Goal: Browse casually: Explore the website without a specific task or goal

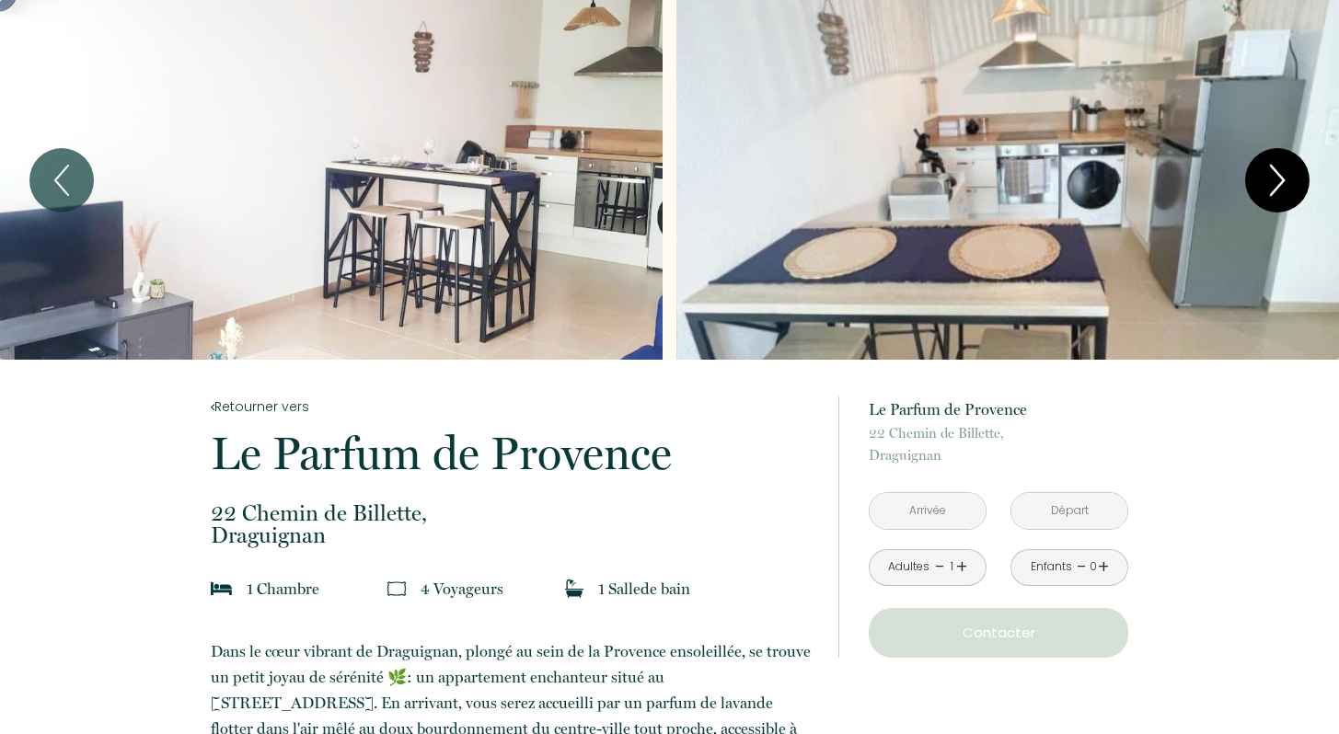
click at [1287, 183] on icon "Next" at bounding box center [1277, 180] width 39 height 55
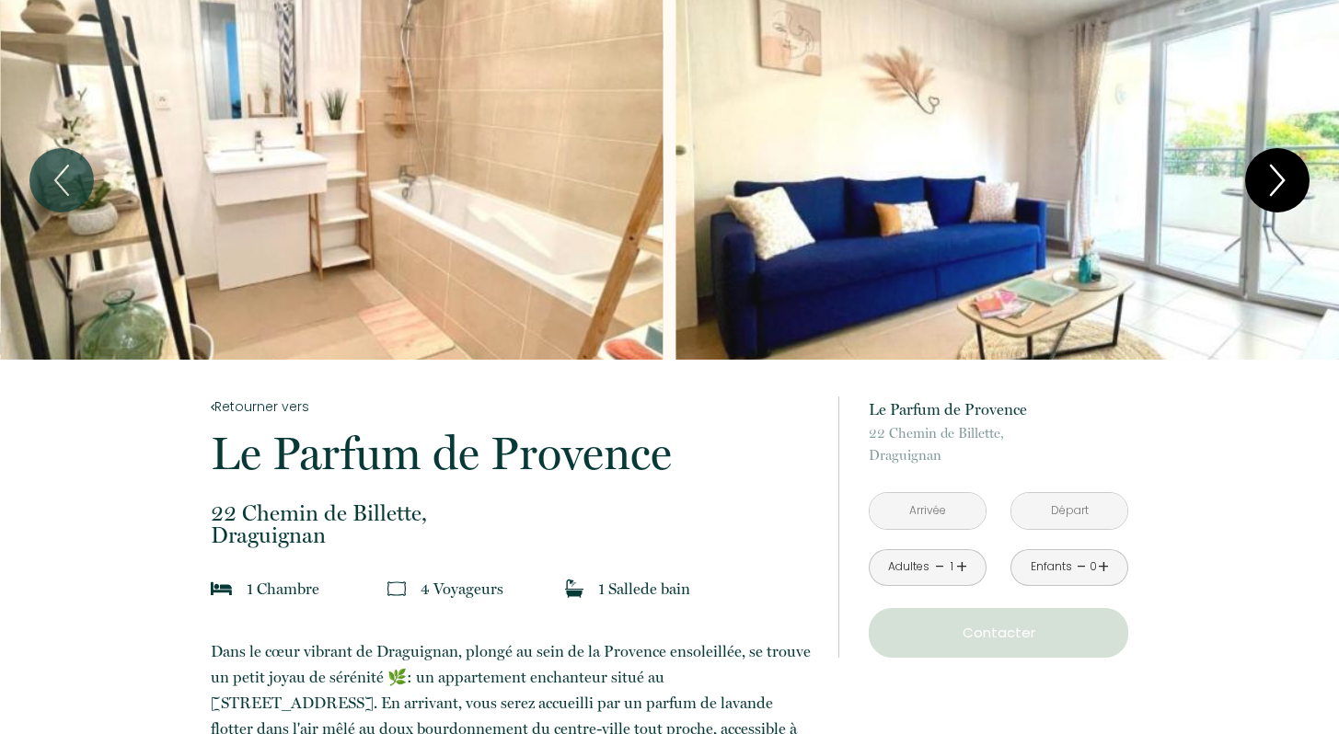
click at [1287, 183] on icon "Next" at bounding box center [1277, 180] width 39 height 55
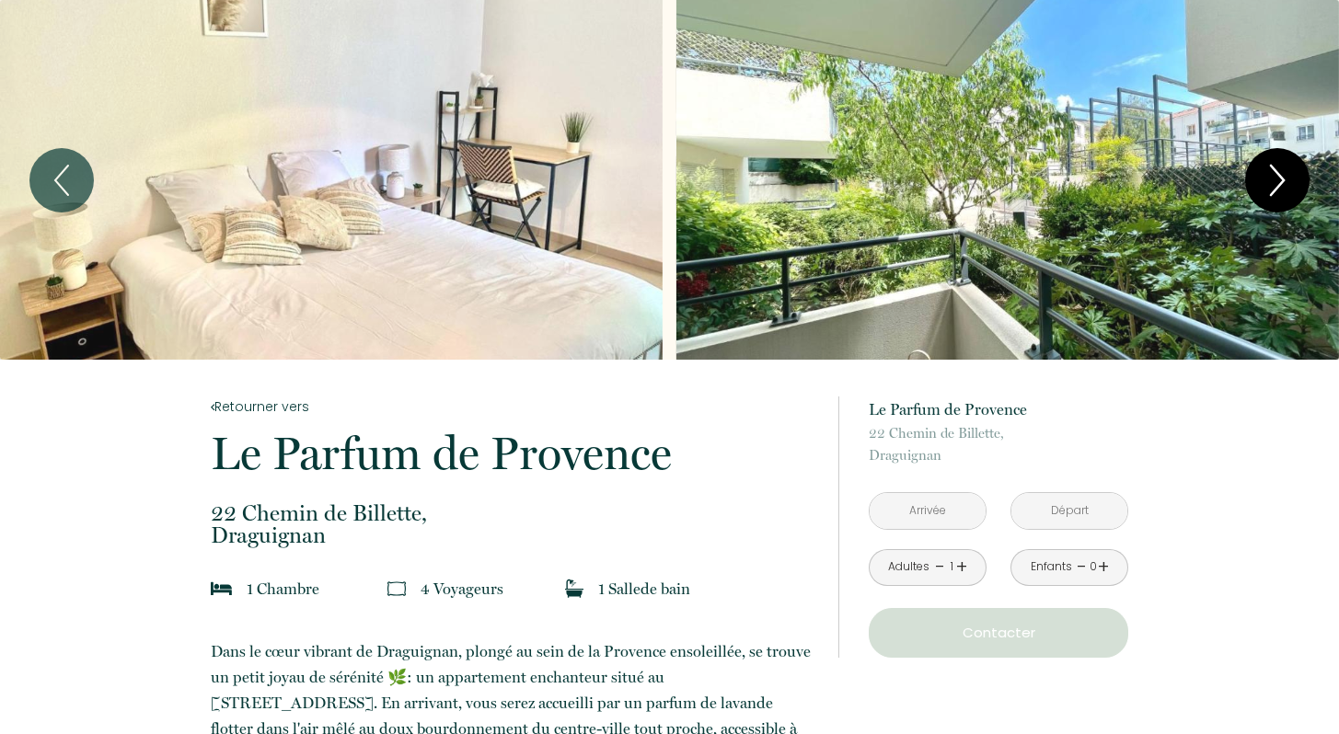
click at [1286, 183] on icon "Next" at bounding box center [1277, 180] width 39 height 55
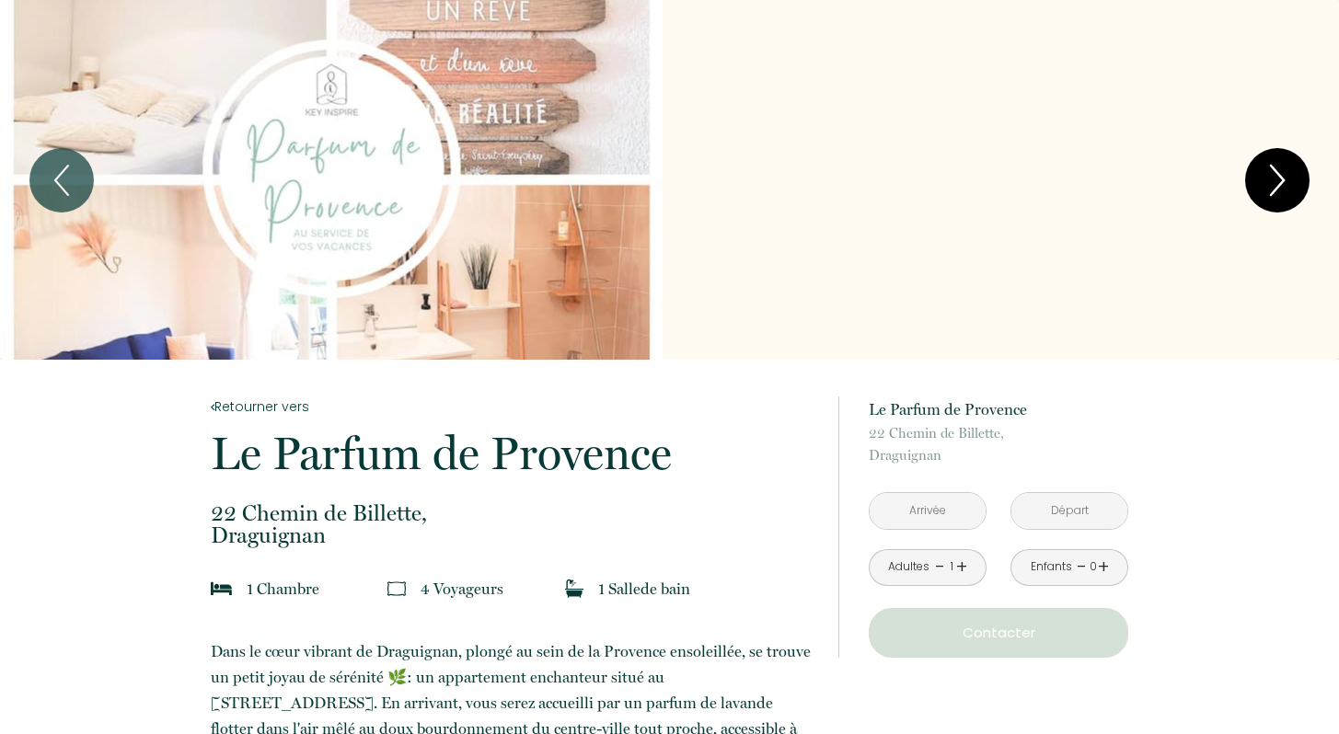
click at [1286, 183] on icon "Next" at bounding box center [1277, 180] width 39 height 55
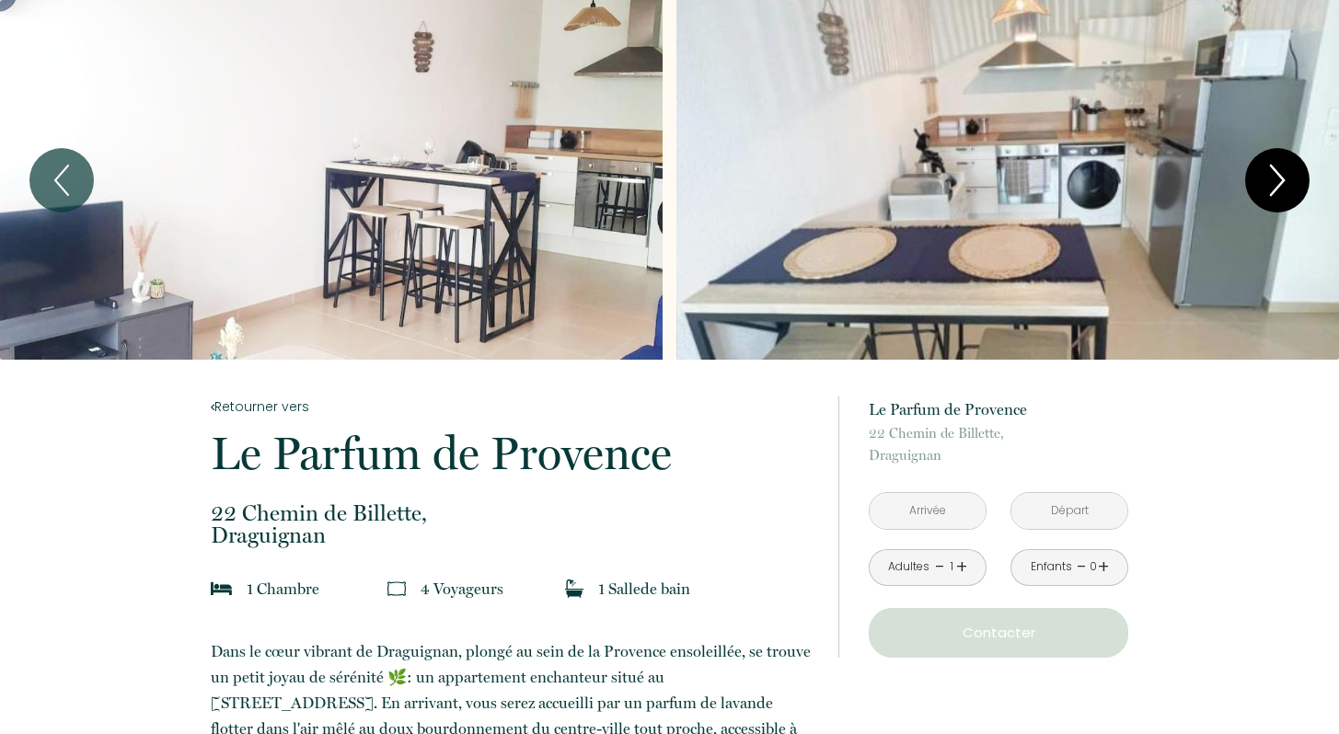
click at [1286, 185] on icon "Next" at bounding box center [1277, 180] width 39 height 55
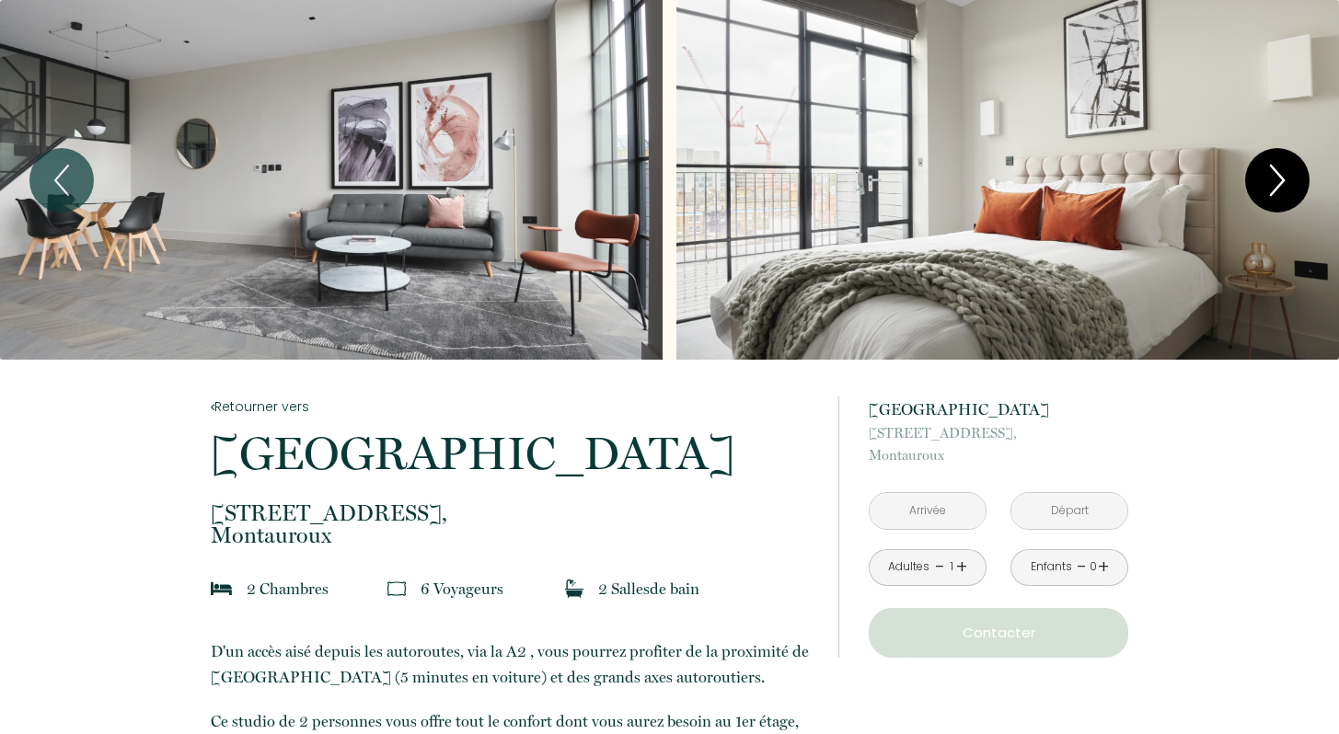
click at [1283, 182] on icon "Next" at bounding box center [1277, 180] width 39 height 55
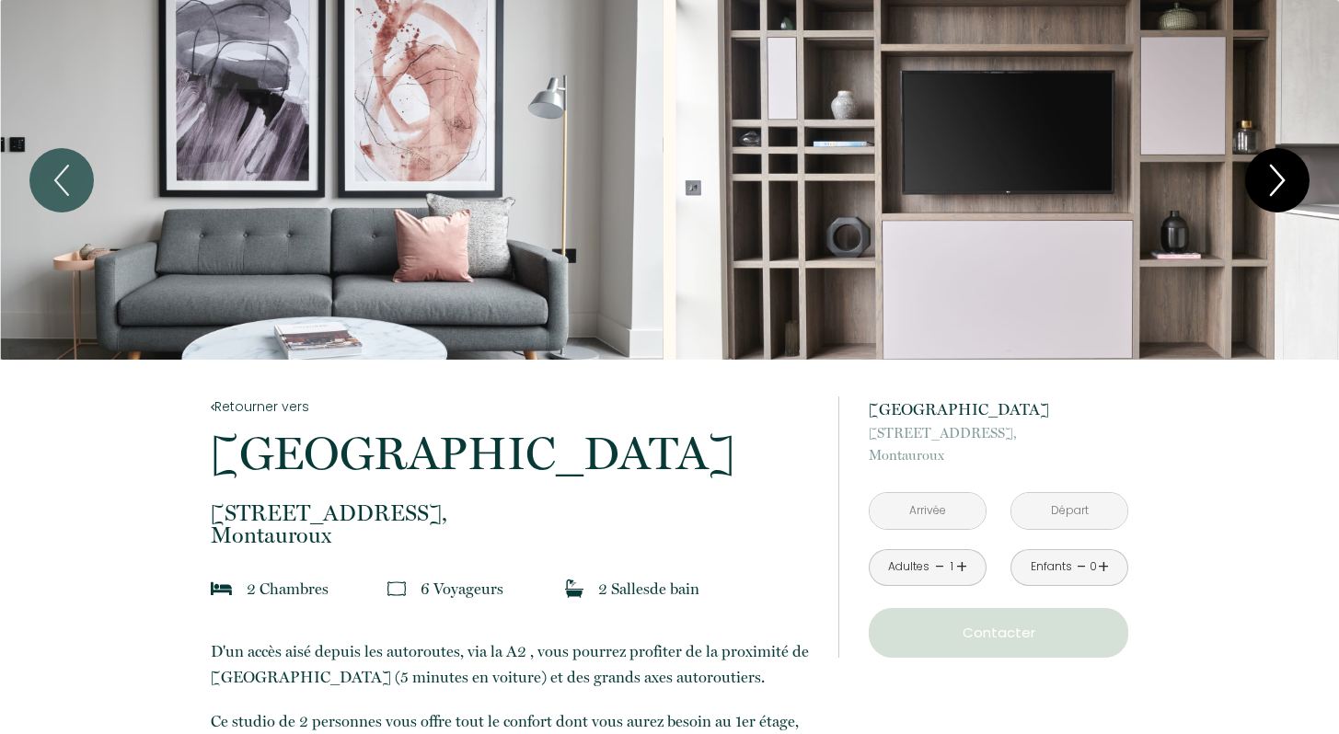
click at [1283, 181] on icon "Next" at bounding box center [1277, 180] width 39 height 55
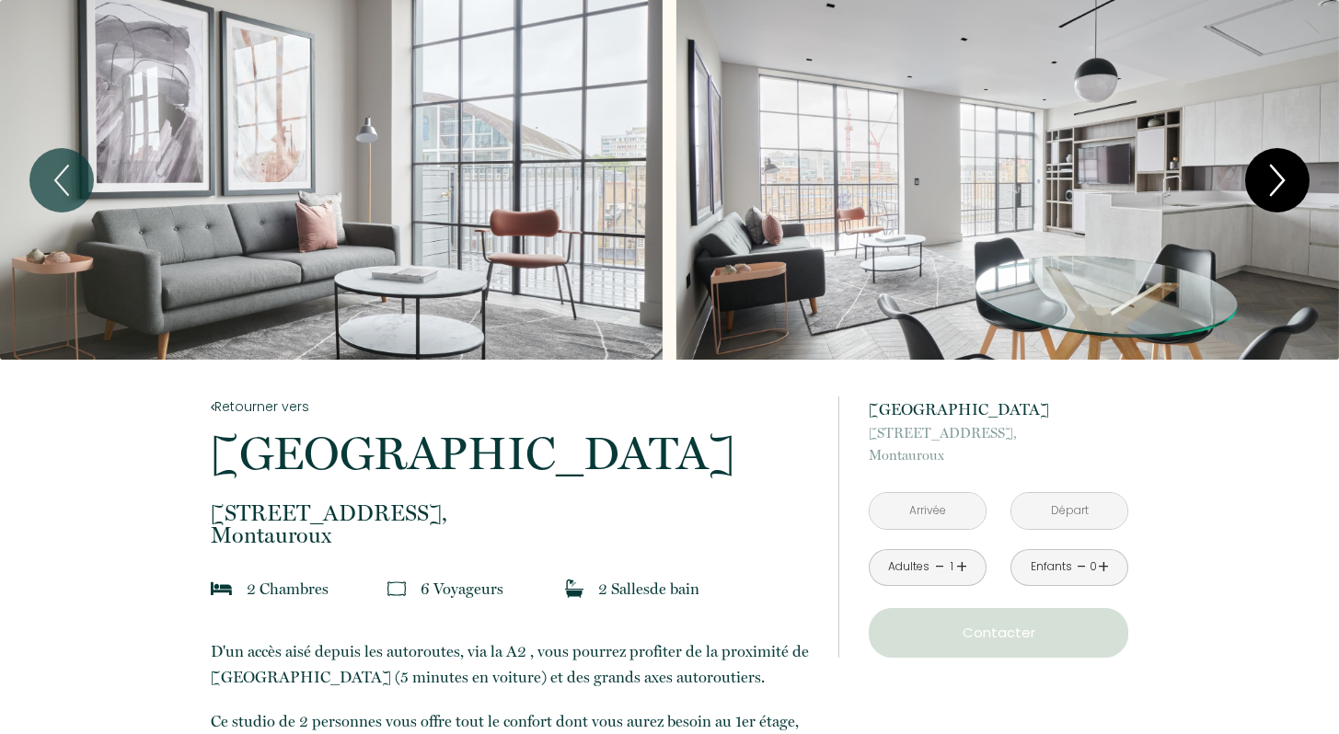
click at [1283, 181] on icon "Next" at bounding box center [1277, 180] width 13 height 29
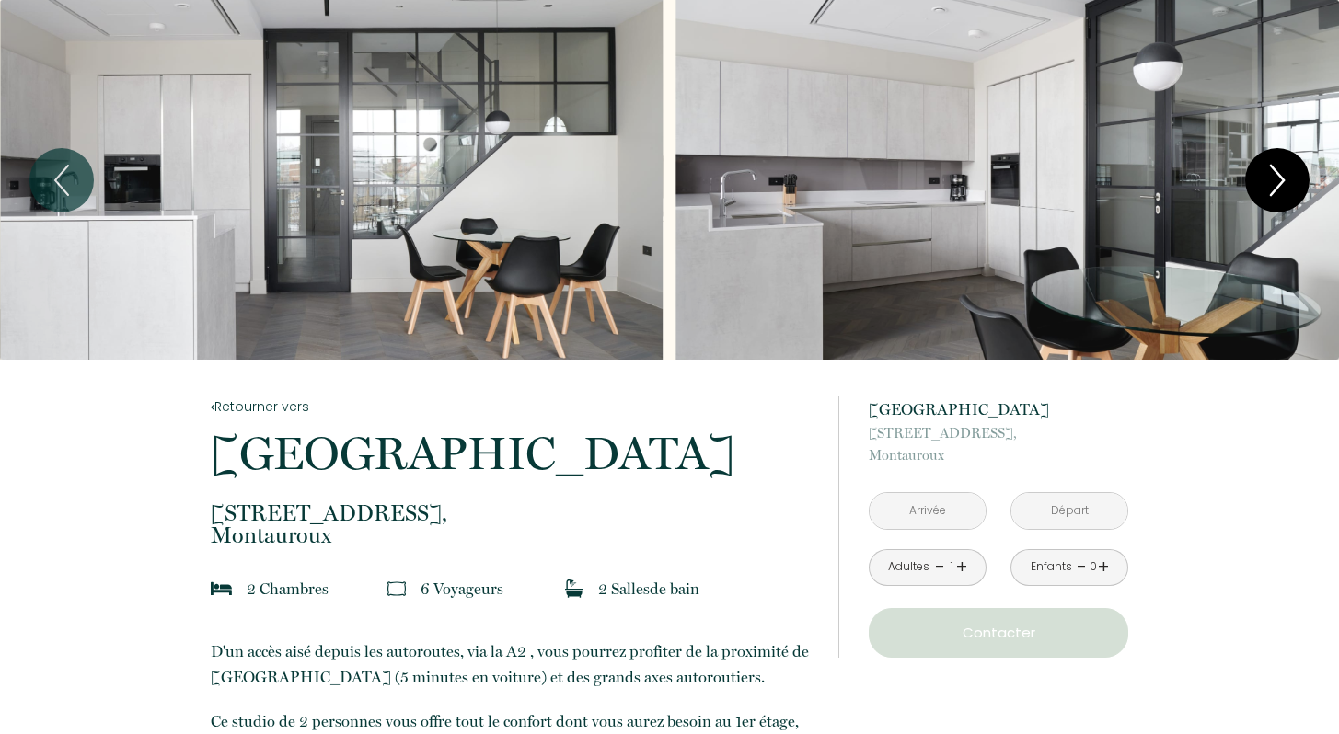
click at [1283, 181] on icon "Next" at bounding box center [1277, 180] width 13 height 29
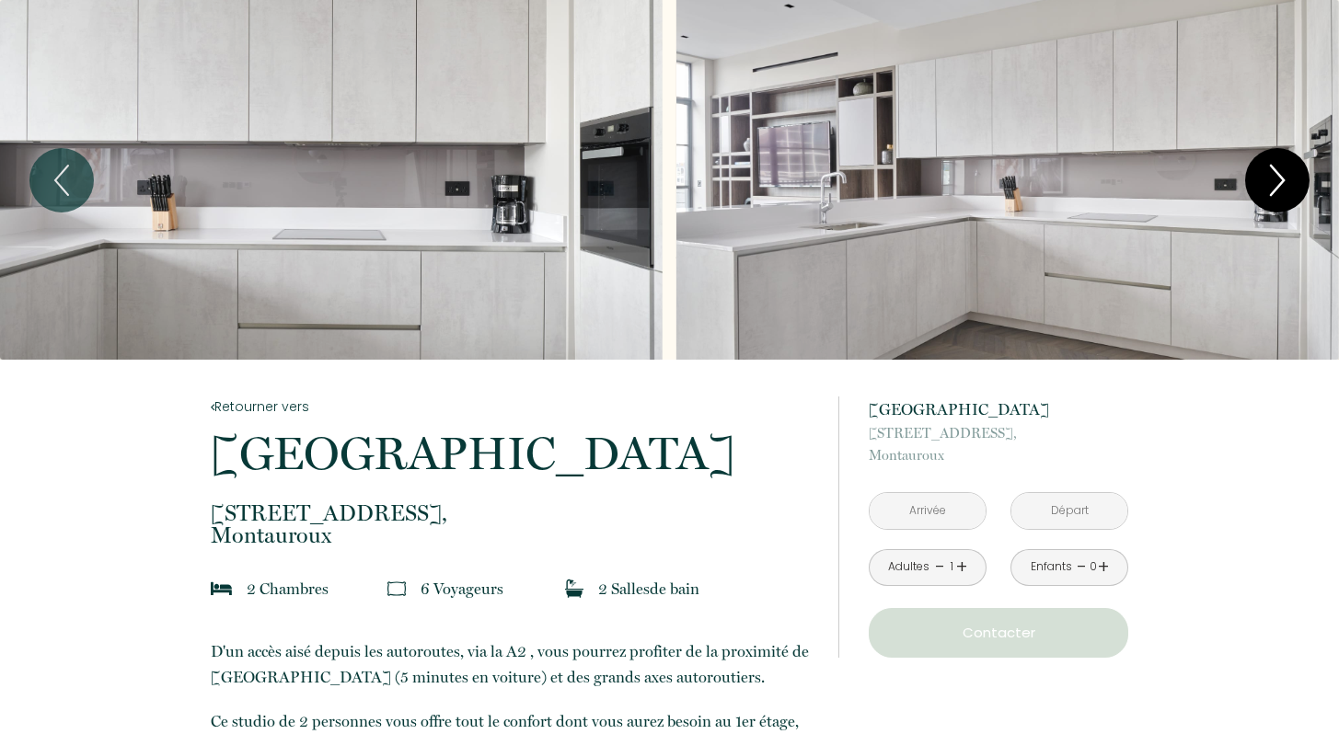
click at [1283, 181] on icon "Next" at bounding box center [1277, 180] width 13 height 29
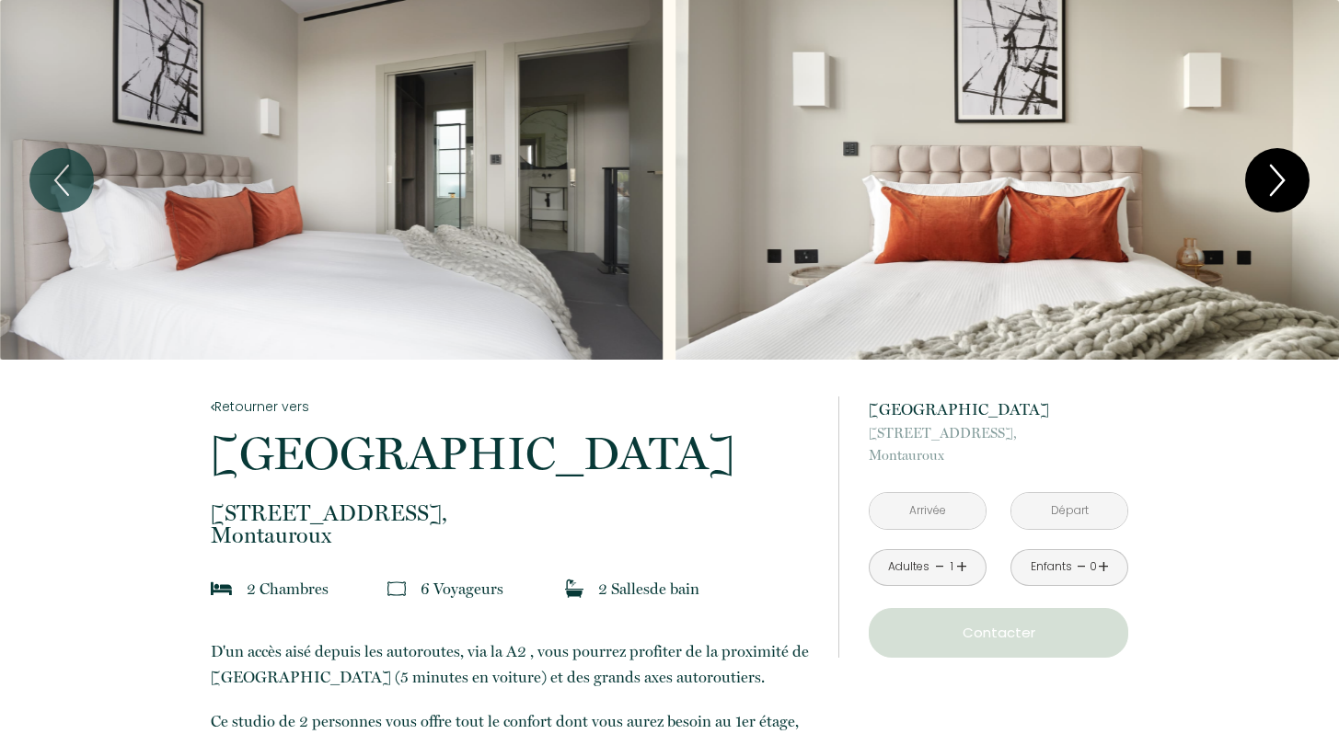
click at [1283, 181] on icon "Next" at bounding box center [1277, 180] width 13 height 29
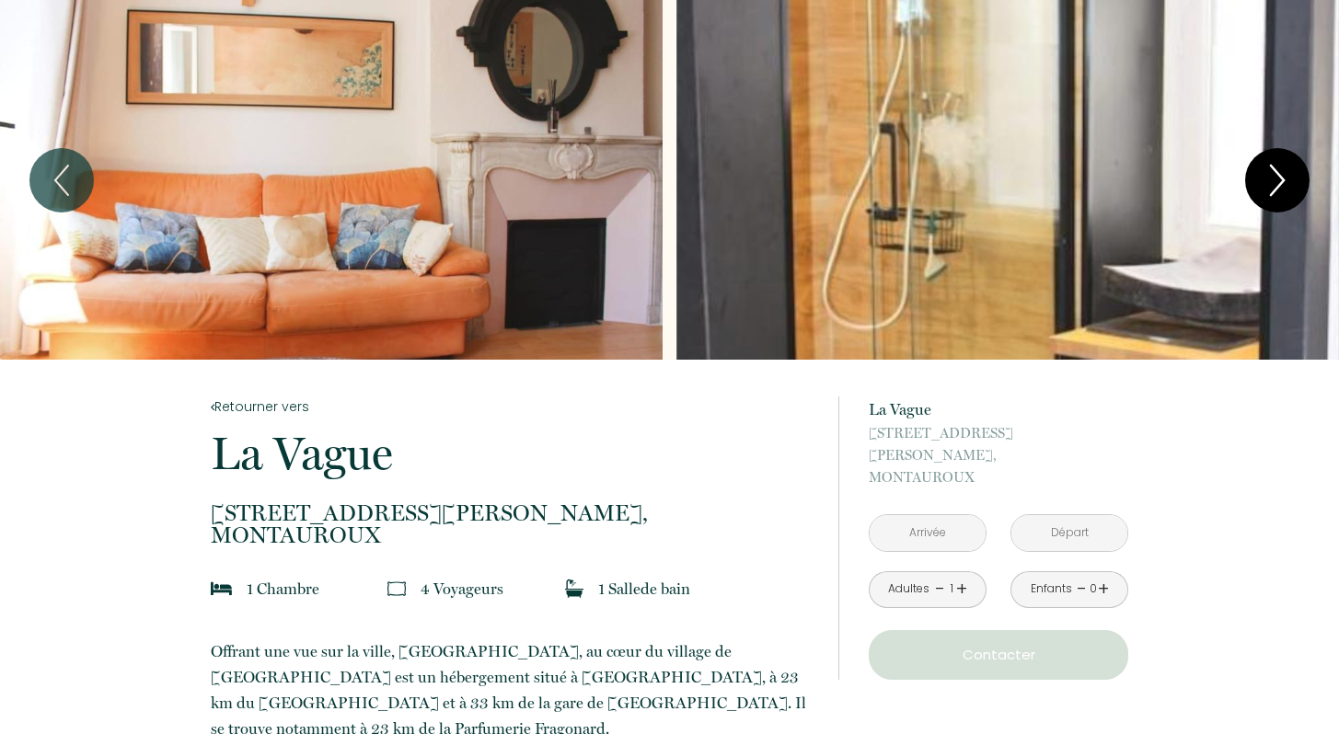
click at [1284, 170] on icon "Next" at bounding box center [1277, 180] width 39 height 55
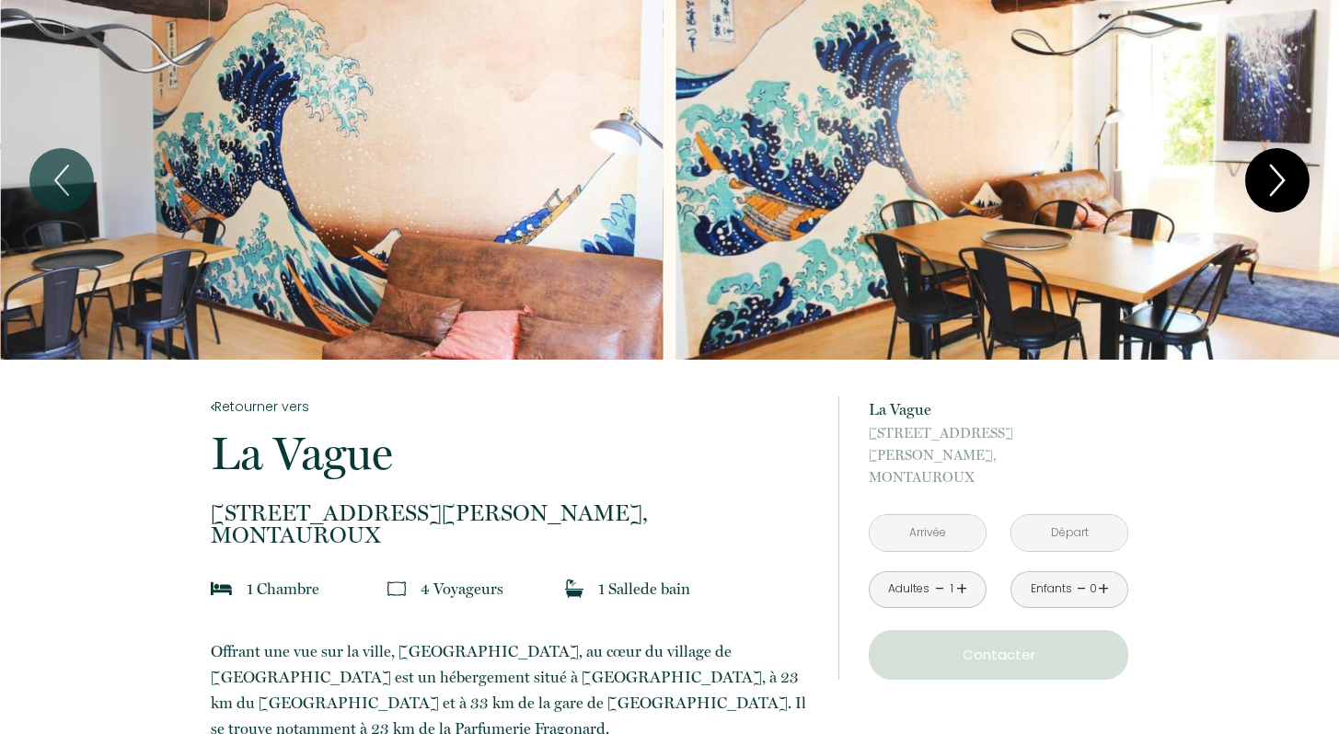
click at [1280, 178] on icon "Next" at bounding box center [1277, 180] width 39 height 55
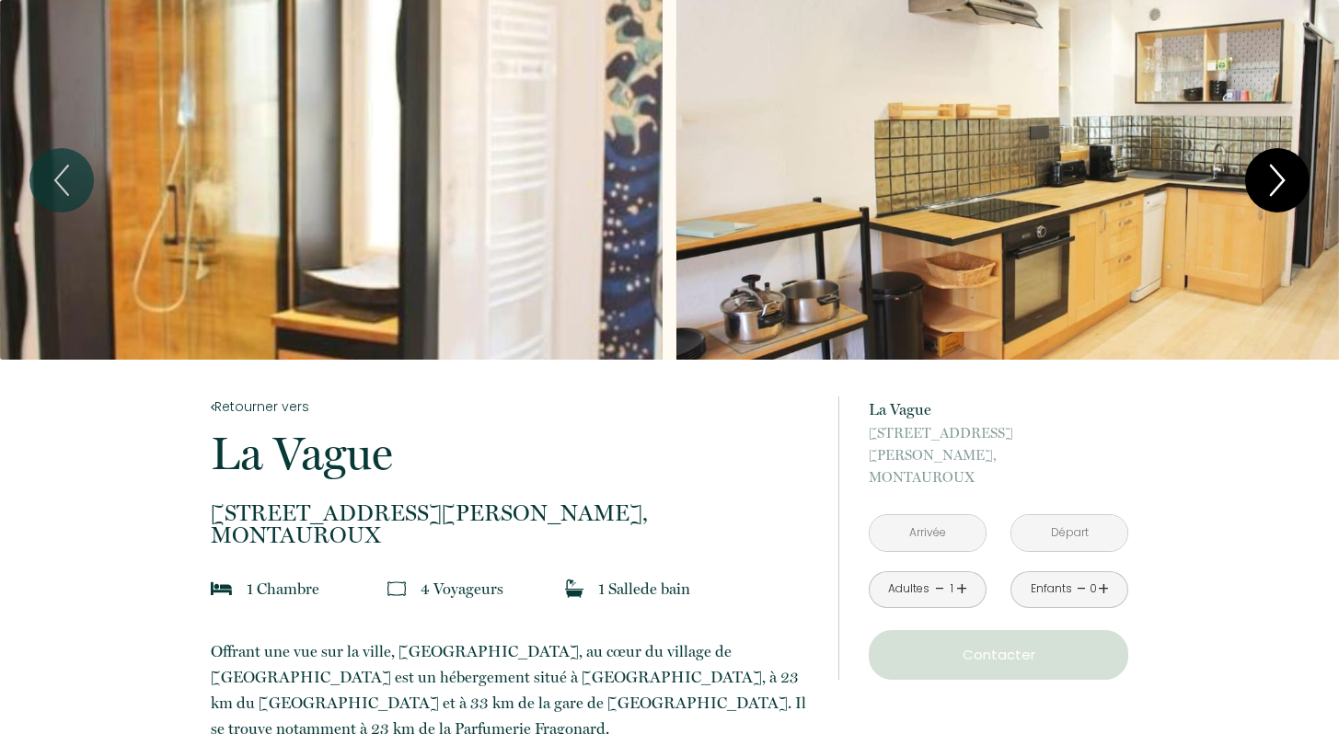
click at [1280, 179] on icon "Next" at bounding box center [1277, 180] width 39 height 55
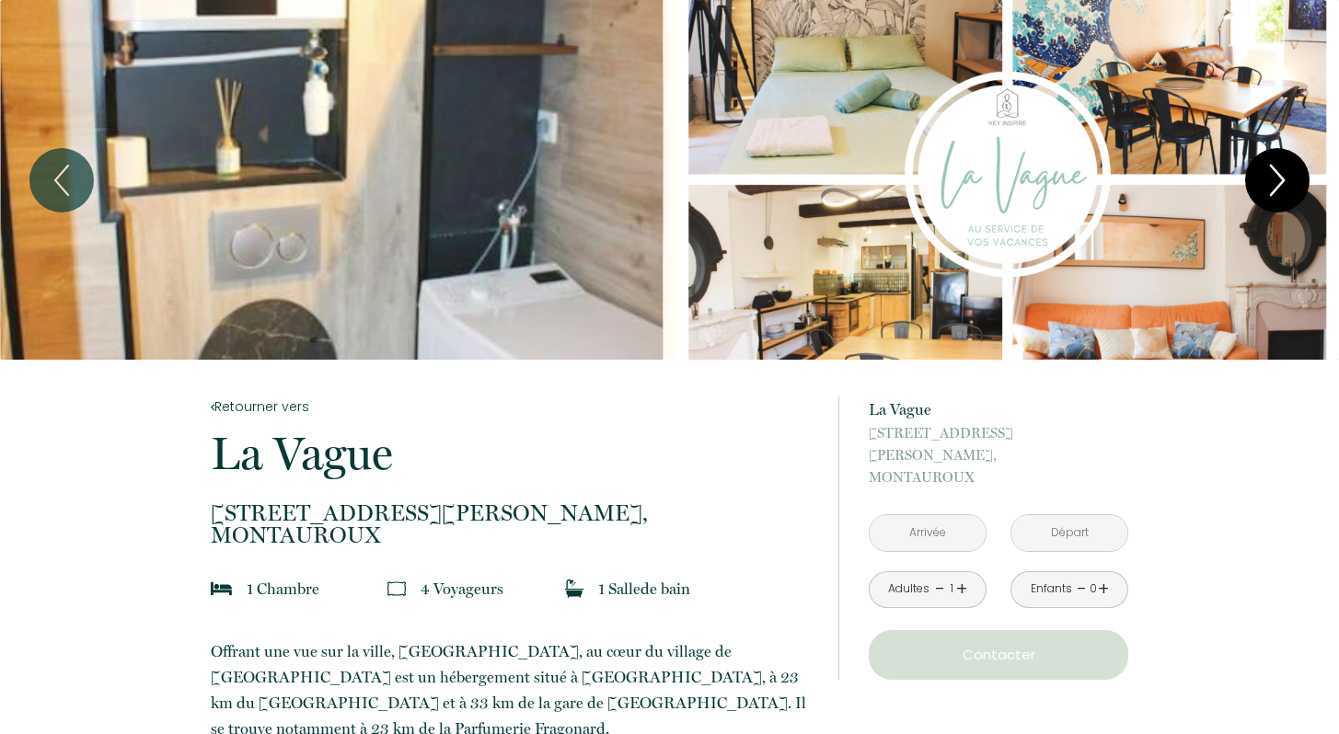
click at [1280, 180] on icon "Next" at bounding box center [1277, 180] width 39 height 55
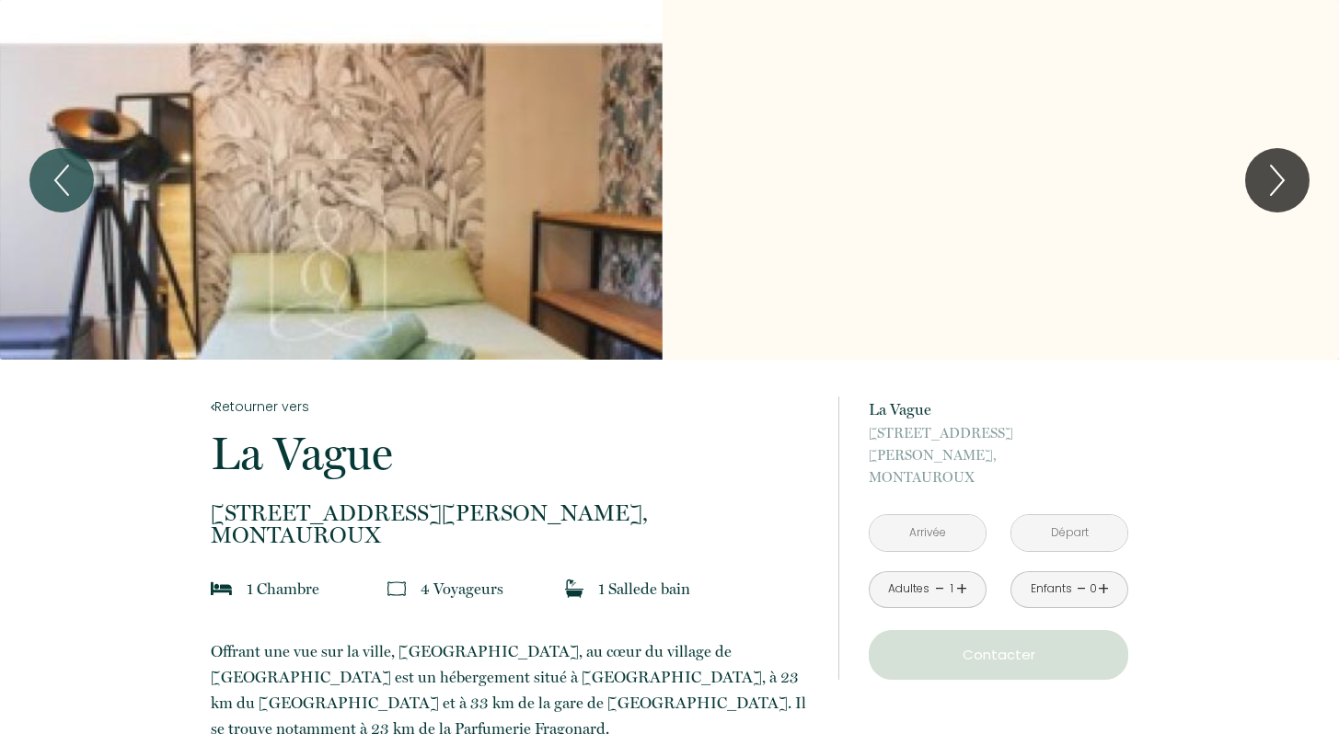
click at [295, 276] on div "Slideshow" at bounding box center [331, 180] width 663 height 360
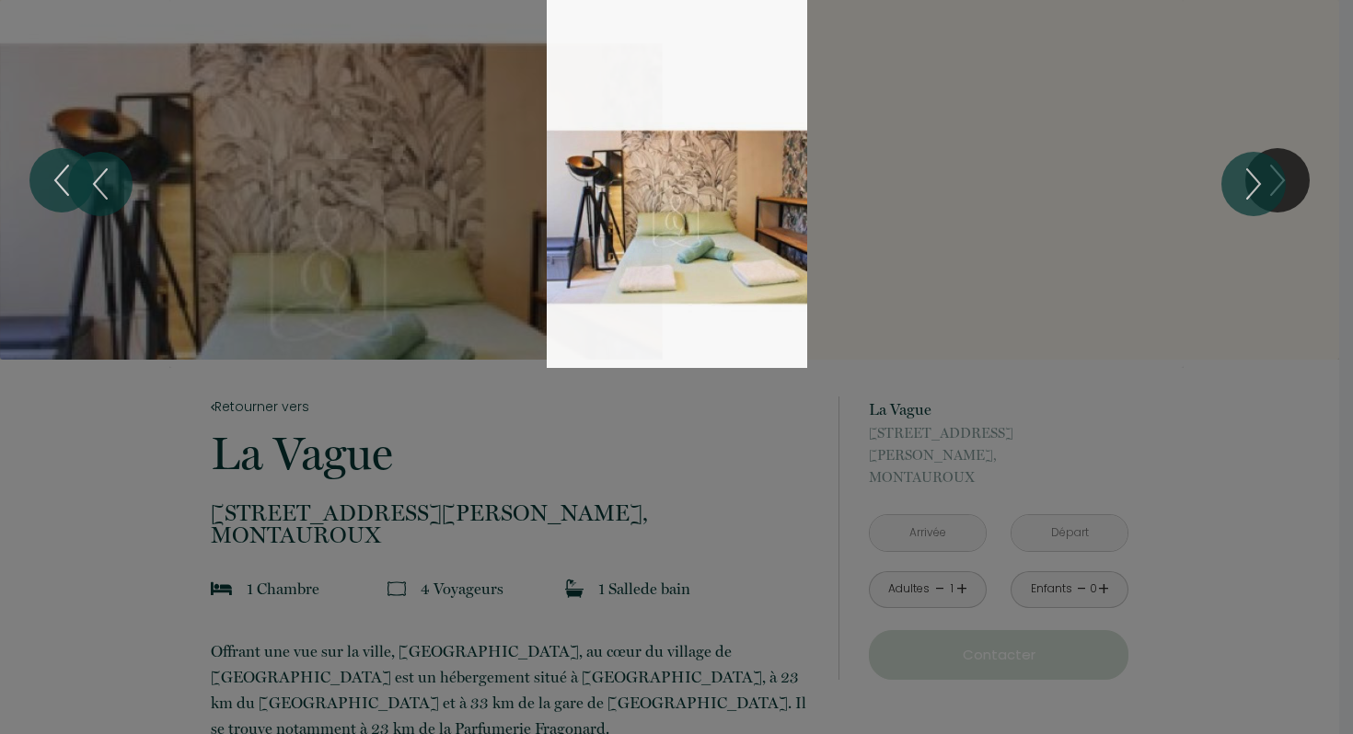
click at [1293, 181] on div "1 2 3 4 5 6 7 8 9" at bounding box center [676, 184] width 1353 height 368
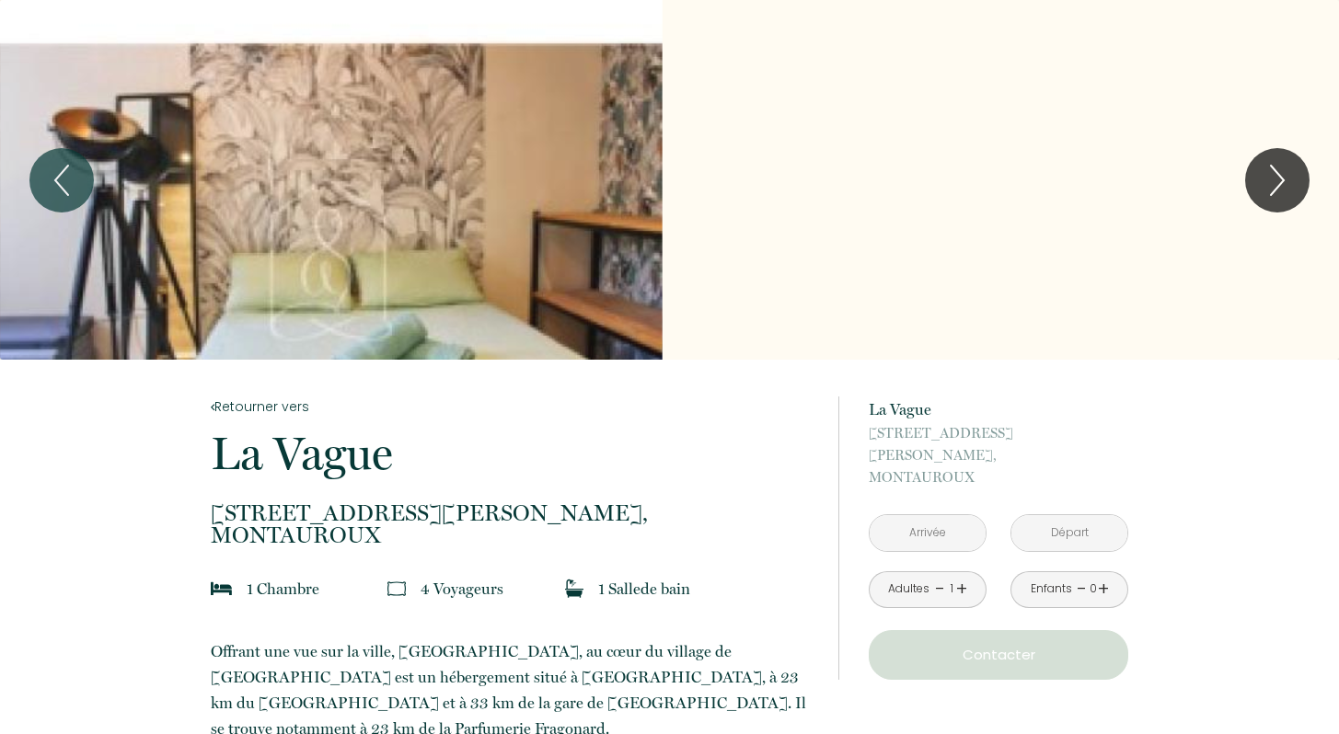
click at [956, 115] on div "Slideshow" at bounding box center [669, 180] width 1339 height 360
click at [40, 176] on button "Previous" at bounding box center [61, 180] width 64 height 64
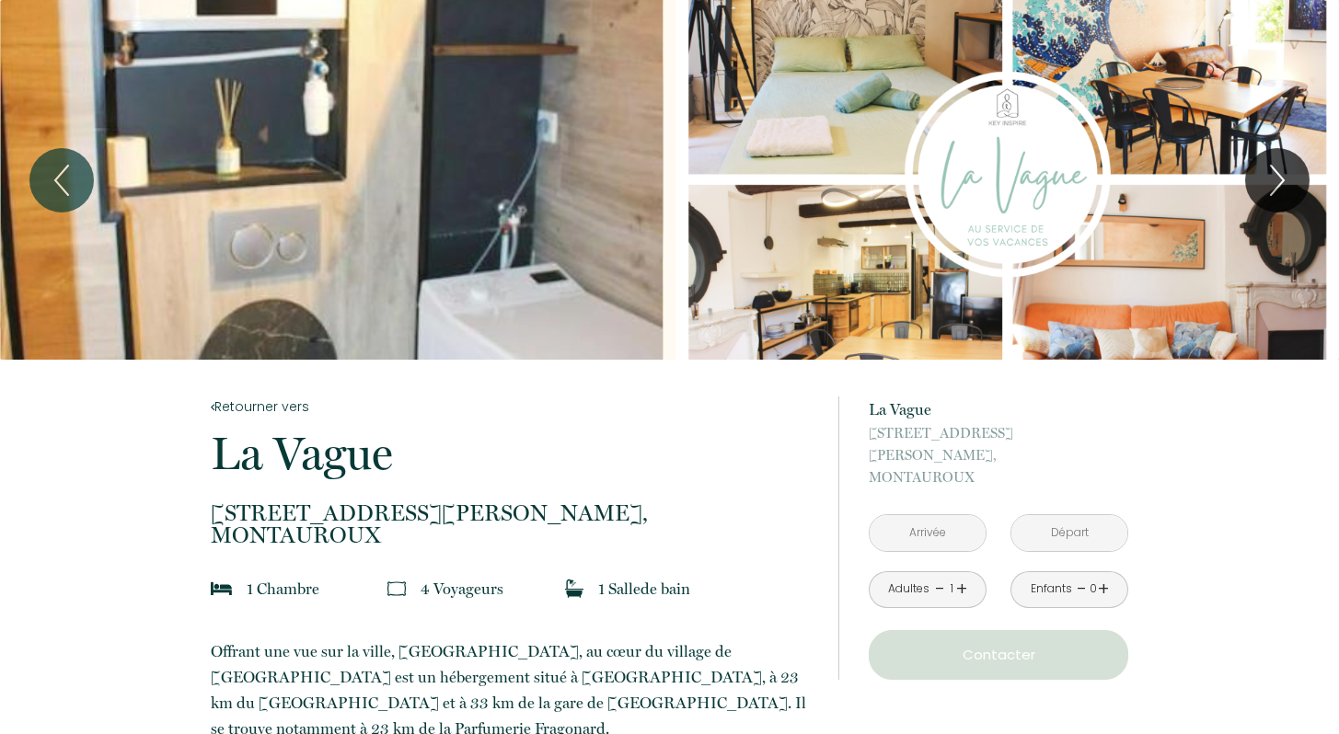
click at [332, 300] on div "Slideshow" at bounding box center [331, 180] width 663 height 360
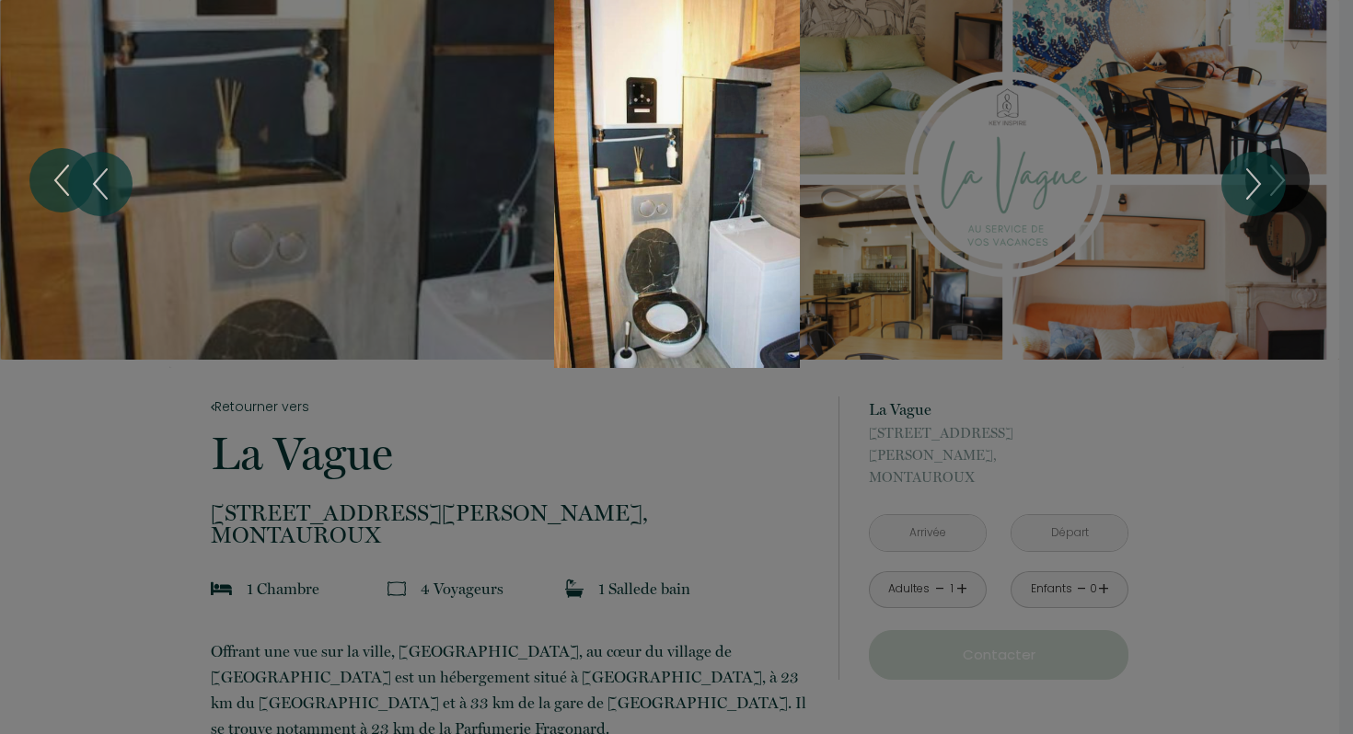
click at [406, 264] on div "Slideshow" at bounding box center [676, 184] width 1015 height 368
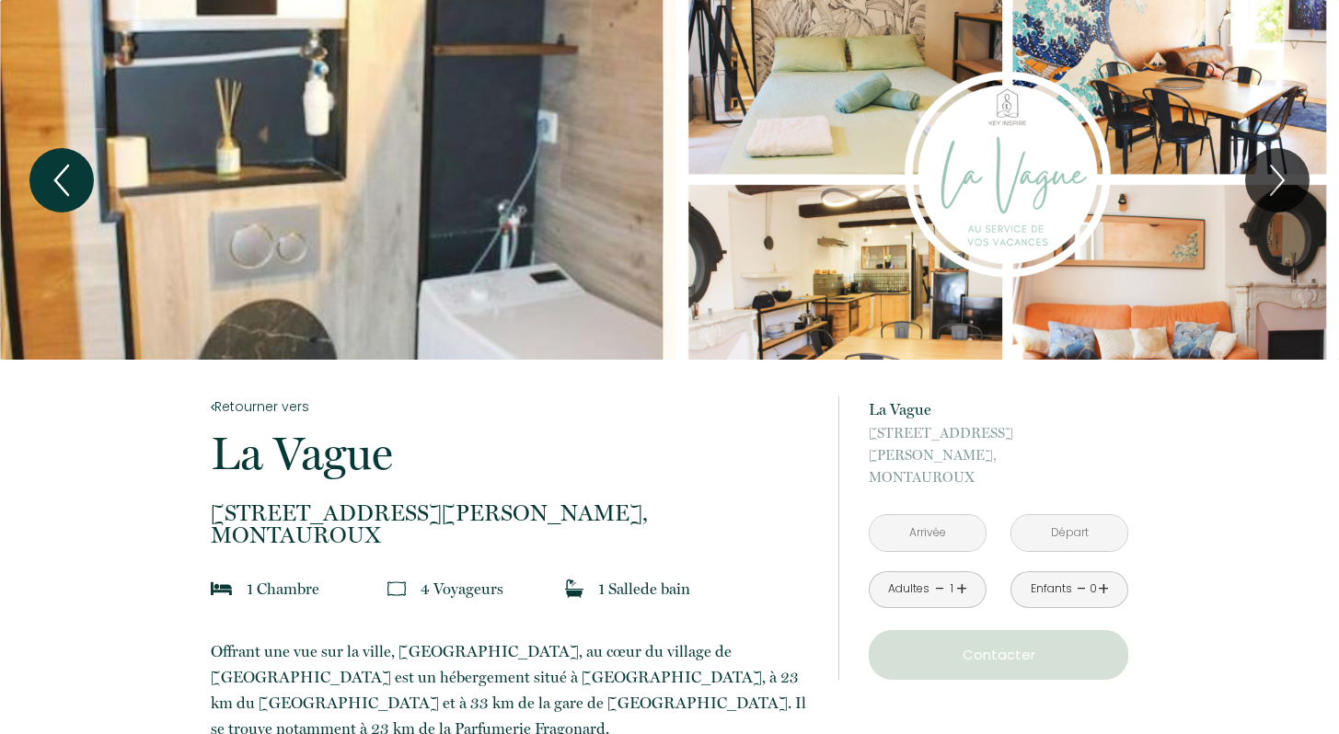
click at [63, 178] on icon "Previous" at bounding box center [61, 180] width 39 height 55
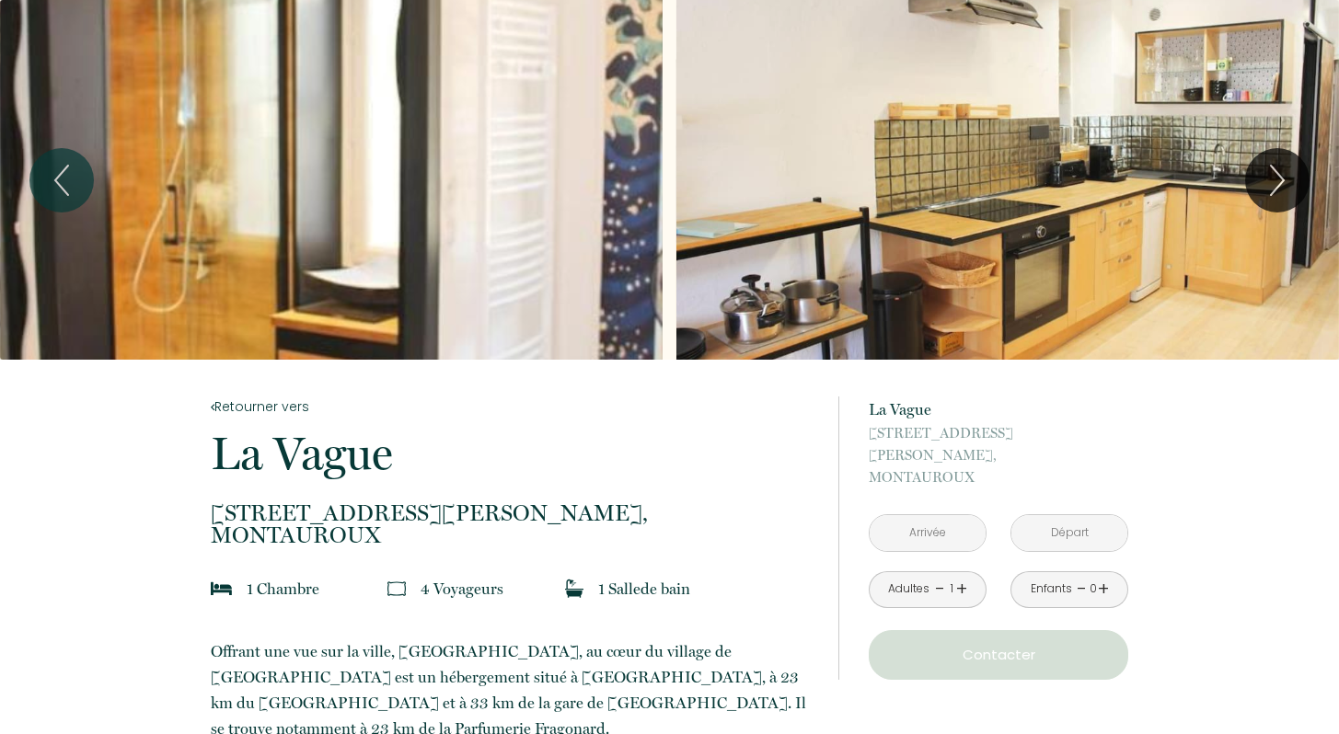
click at [928, 194] on div "Slideshow" at bounding box center [1007, 180] width 663 height 360
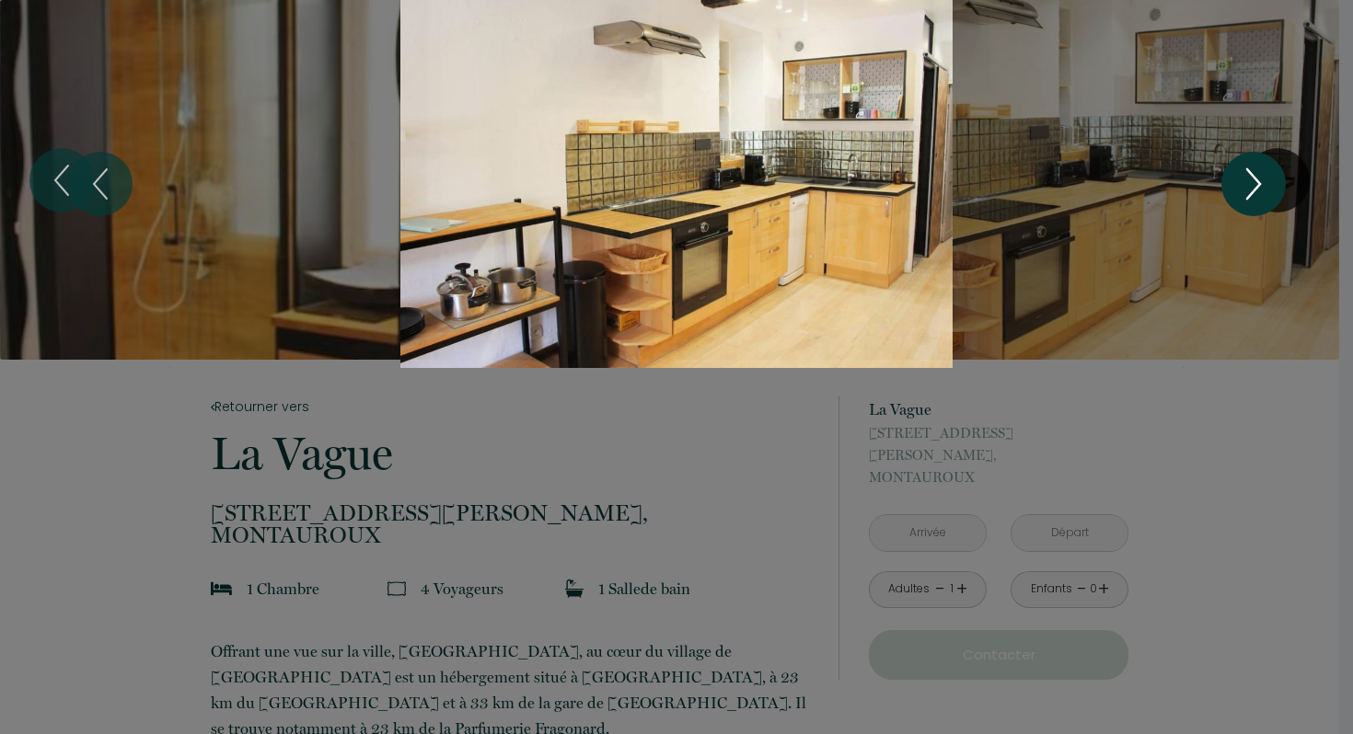
click at [1248, 183] on icon "Next" at bounding box center [1253, 183] width 39 height 55
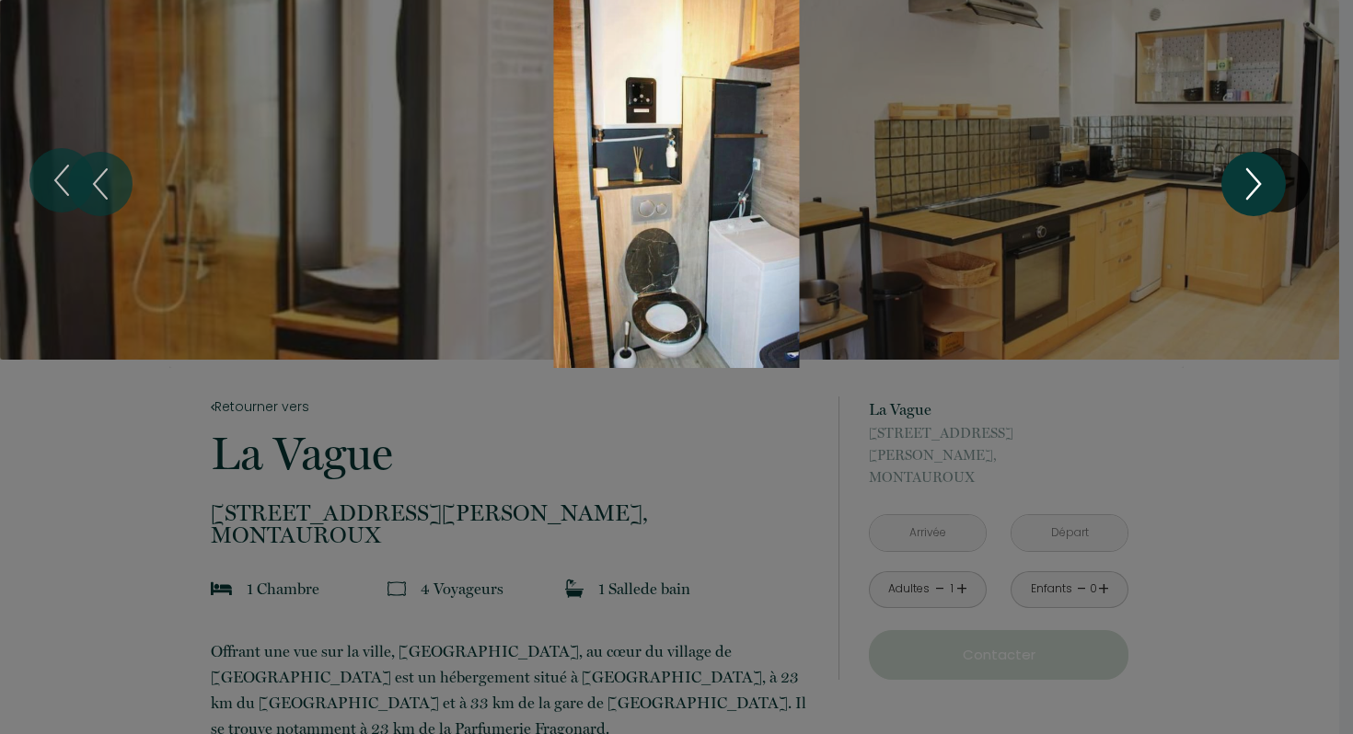
click at [1249, 184] on icon "Next" at bounding box center [1253, 183] width 39 height 55
